Goal: Check status: Check status

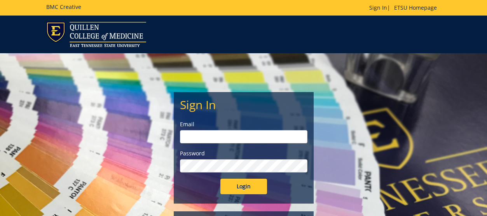
type input "[PERSON_NAME][EMAIL_ADDRESS][DOMAIN_NAME]"
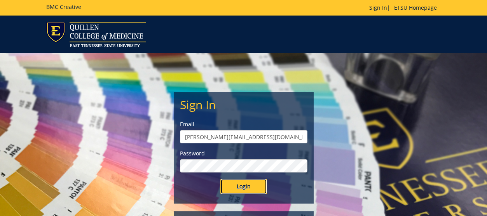
click at [234, 190] on input "Login" at bounding box center [243, 187] width 47 height 16
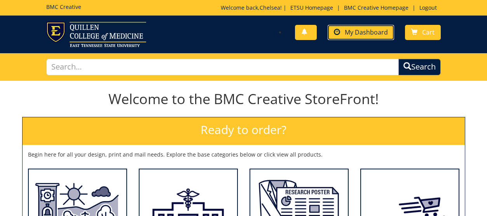
click at [361, 33] on span "My Dashboard" at bounding box center [365, 32] width 43 height 9
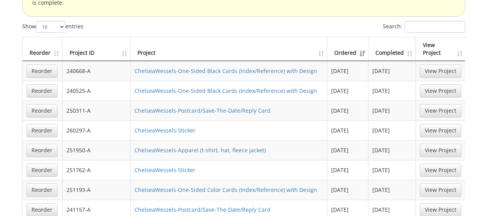
scroll to position [528, 0]
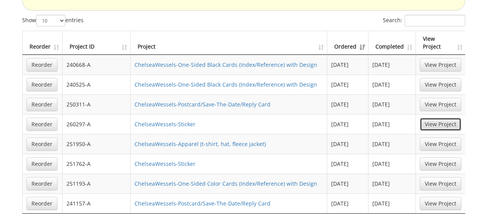
click at [447, 118] on link "View Project" at bounding box center [440, 124] width 42 height 13
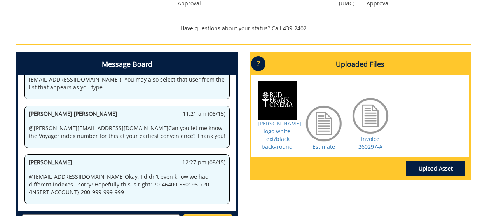
scroll to position [294, 0]
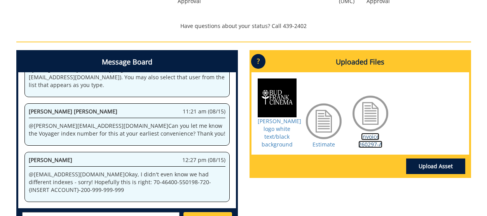
click at [371, 137] on link "Invoice 260297-A" at bounding box center [370, 140] width 24 height 15
